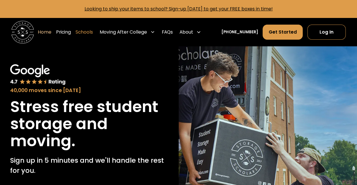
click at [93, 31] on link "Schools" at bounding box center [83, 32] width 17 height 16
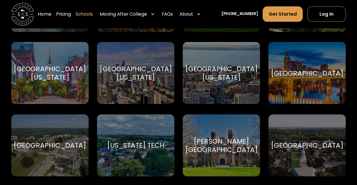
scroll to position [3255, 0]
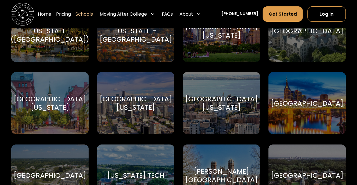
click at [313, 172] on div "[GEOGRAPHIC_DATA]" at bounding box center [307, 176] width 72 height 8
